Goal: Task Accomplishment & Management: Use online tool/utility

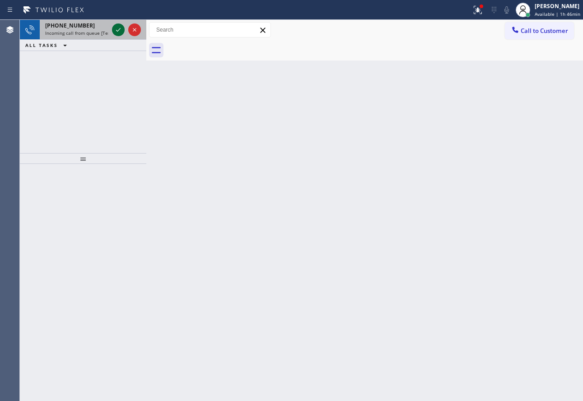
click at [117, 27] on icon at bounding box center [118, 29] width 11 height 11
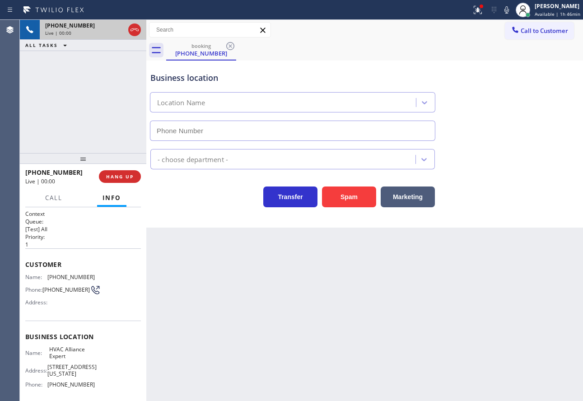
type input "[PHONE_NUMBER]"
click at [345, 195] on button "Spam" at bounding box center [349, 197] width 54 height 21
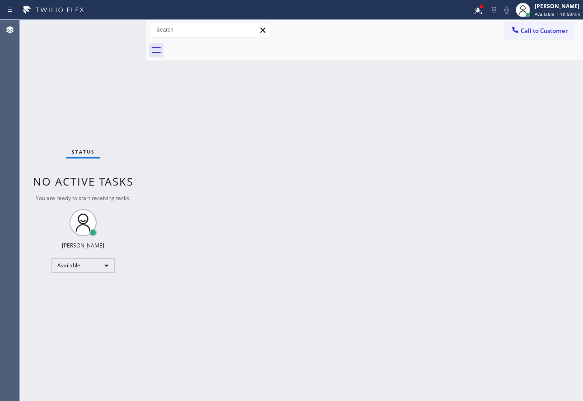
click at [423, 345] on div "Back to Dashboard Change Sender ID Customers Technicians Select a contact Outbo…" at bounding box center [364, 210] width 437 height 381
click at [416, 172] on div "Back to Dashboard Change Sender ID Customers Technicians Select a contact Outbo…" at bounding box center [364, 210] width 437 height 381
click at [366, 349] on div "Back to Dashboard Change Sender ID Customers Technicians Select a contact Outbo…" at bounding box center [364, 210] width 437 height 381
click at [557, 8] on div "[PERSON_NAME]" at bounding box center [558, 6] width 46 height 8
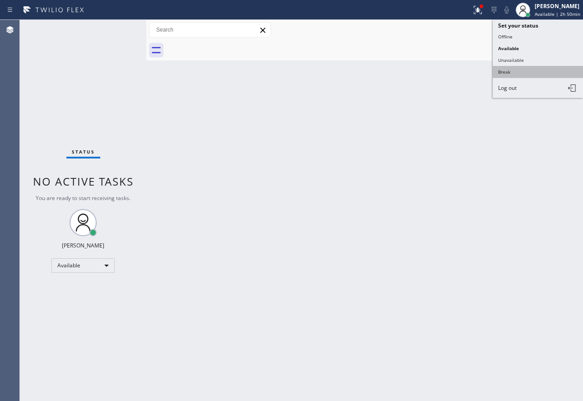
click at [504, 70] on button "Break" at bounding box center [538, 72] width 90 height 12
